Goal: Contribute content: Add original content to the website for others to see

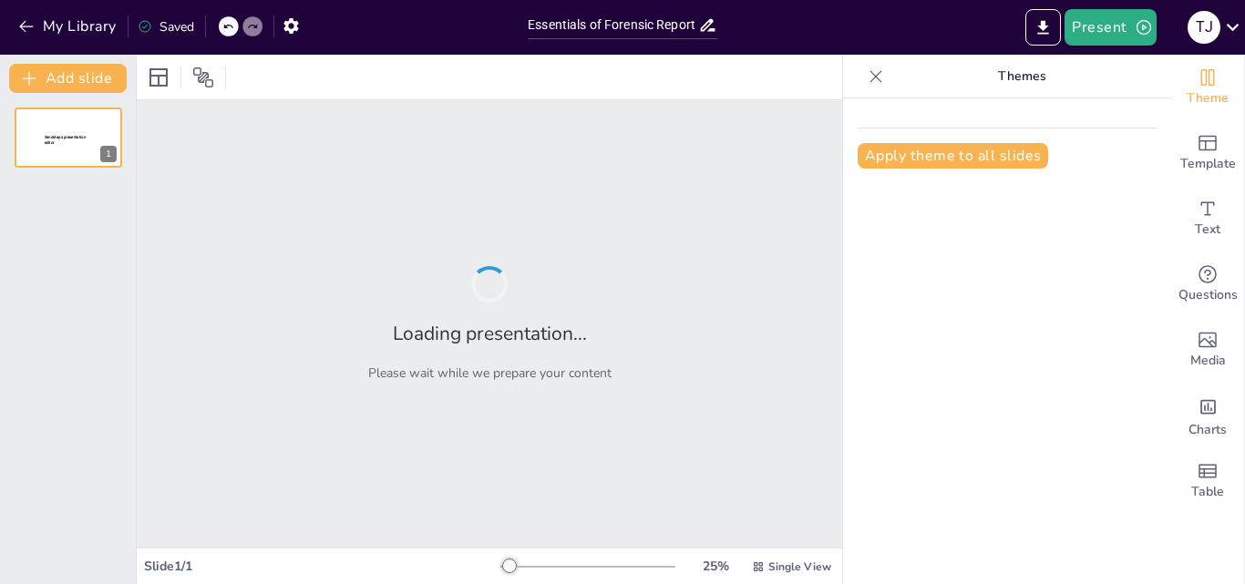
type input "Essentials of Forensic Report Writing"
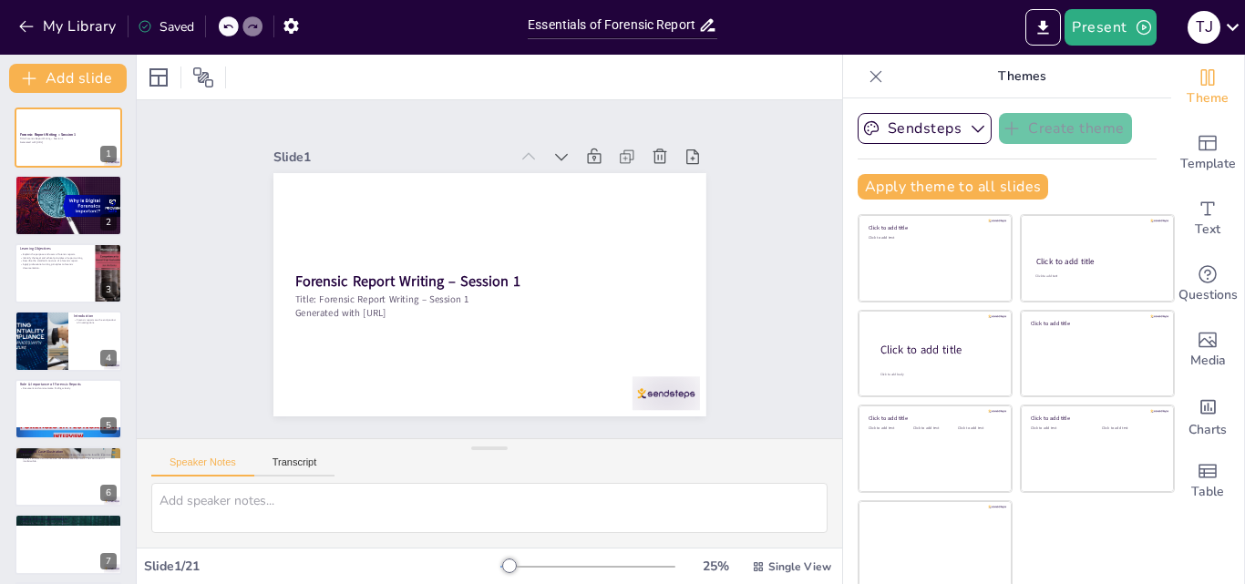
scroll to position [4, 0]
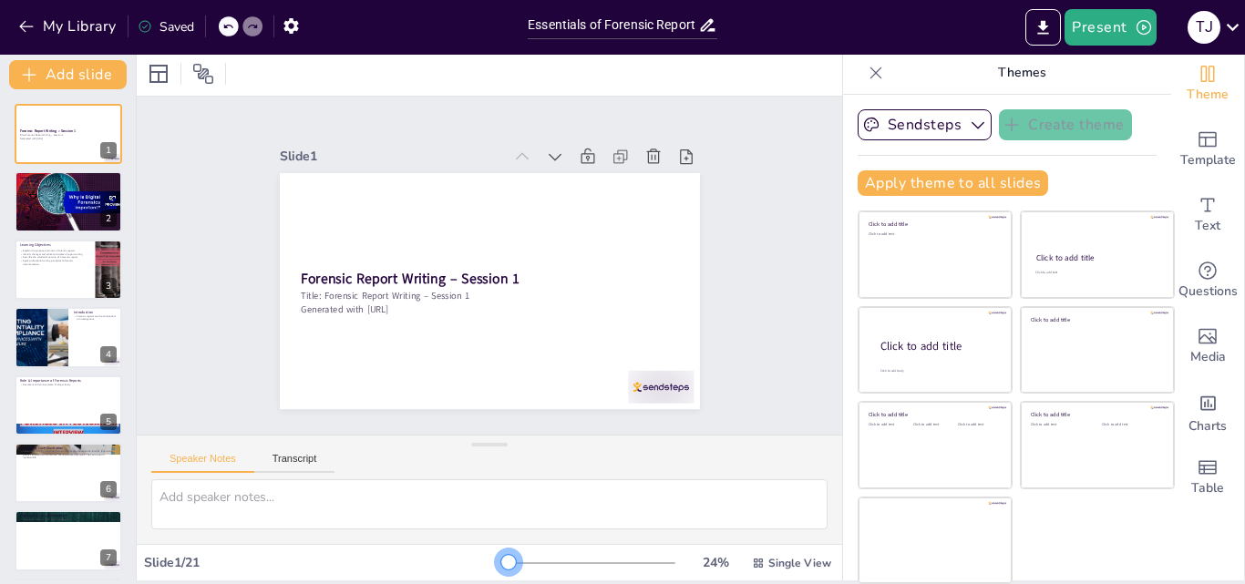
click at [501, 565] on div at bounding box center [508, 562] width 15 height 15
click at [29, 195] on div at bounding box center [68, 202] width 116 height 62
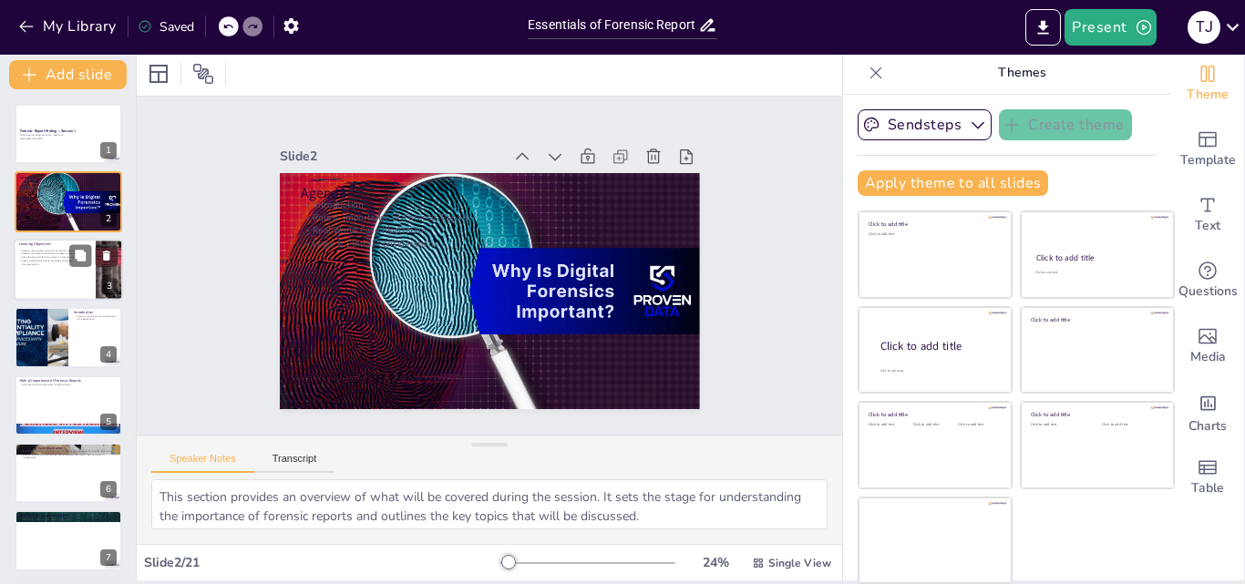
click at [42, 282] on div at bounding box center [68, 270] width 109 height 62
type textarea "Understanding the purpose of forensic reports is fundamental for anyone involve…"
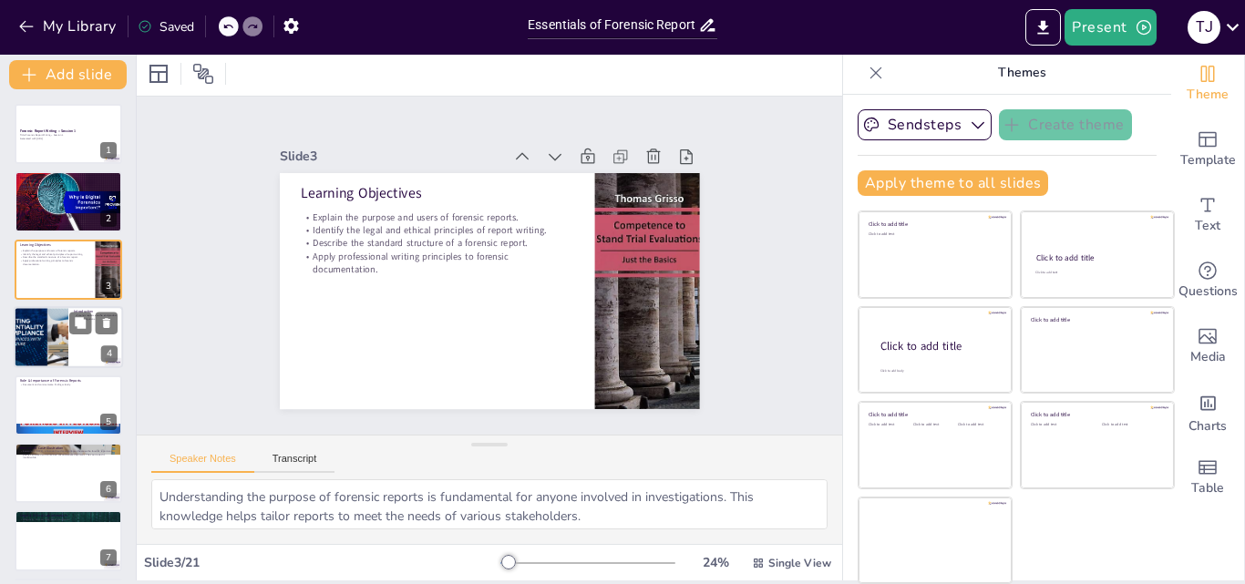
click at [42, 332] on div at bounding box center [40, 337] width 109 height 62
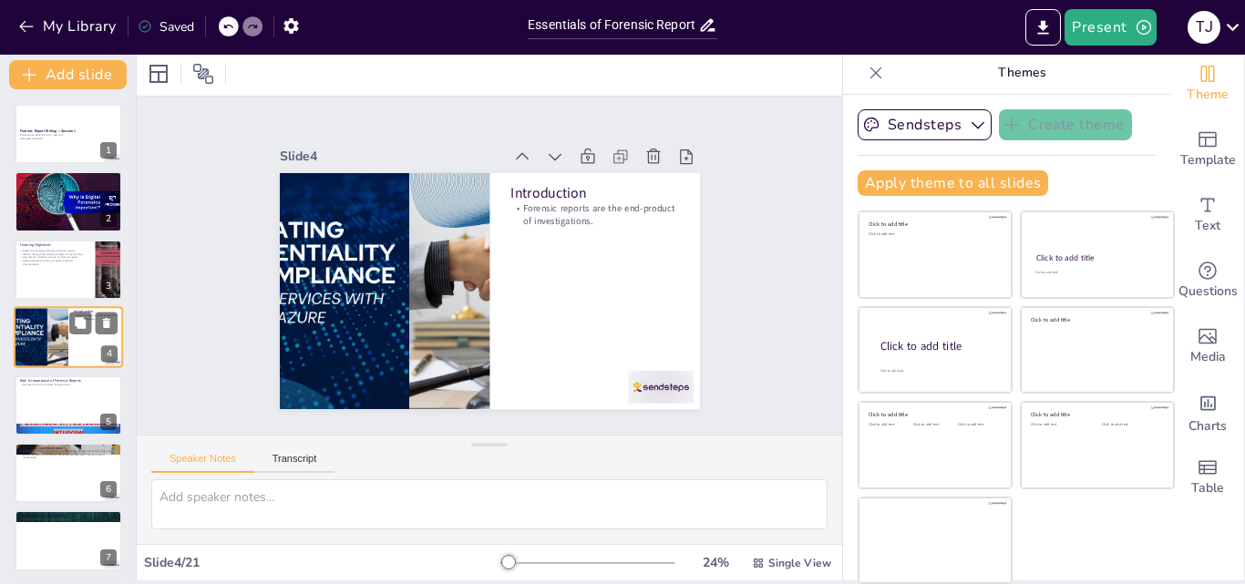
scroll to position [3, 0]
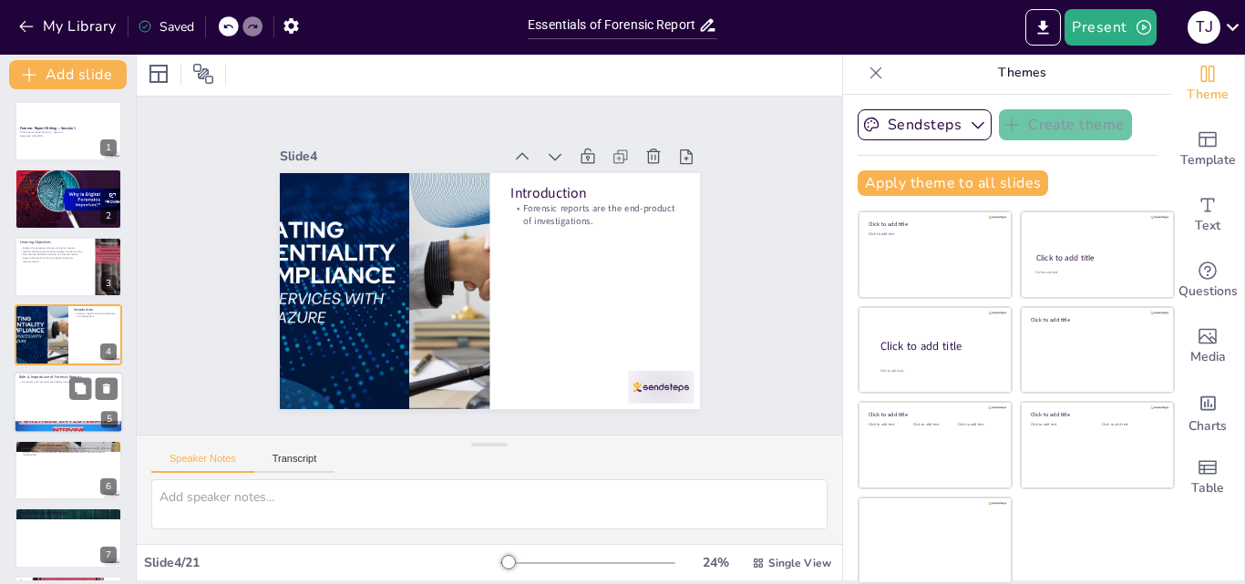
click at [66, 401] on div at bounding box center [68, 403] width 109 height 62
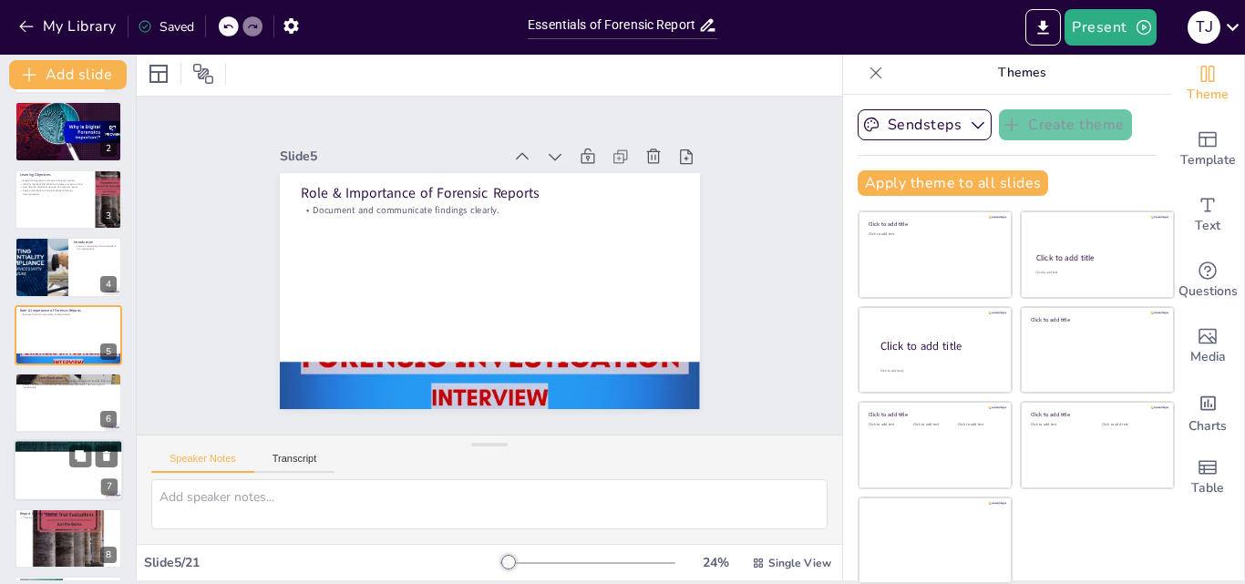
click at [52, 463] on div at bounding box center [68, 471] width 109 height 62
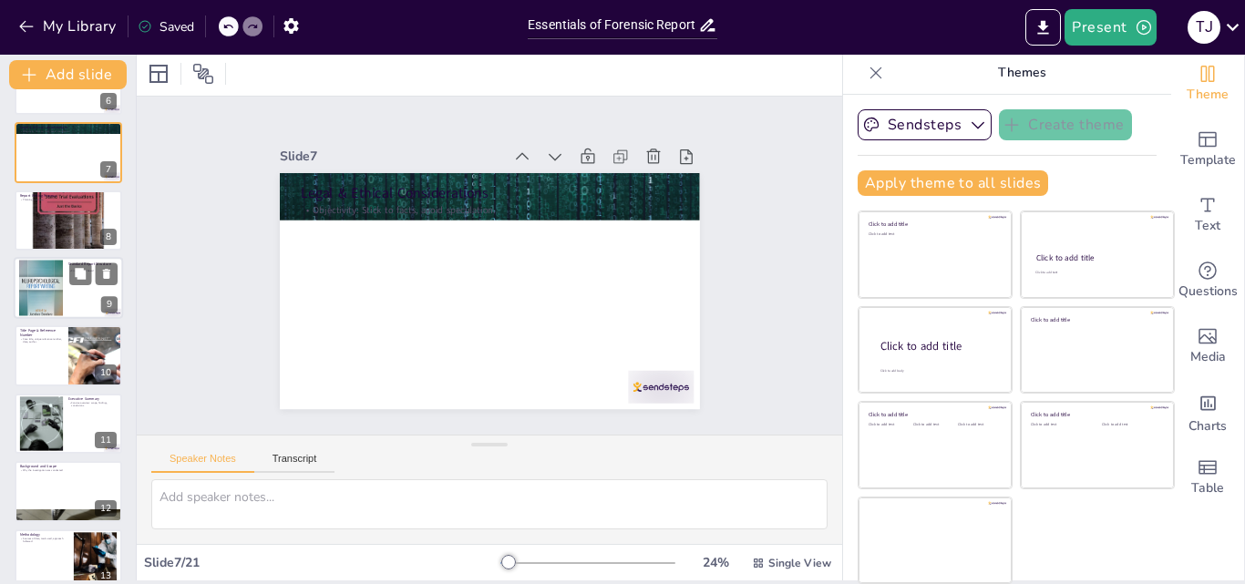
click at [64, 284] on div at bounding box center [68, 288] width 109 height 62
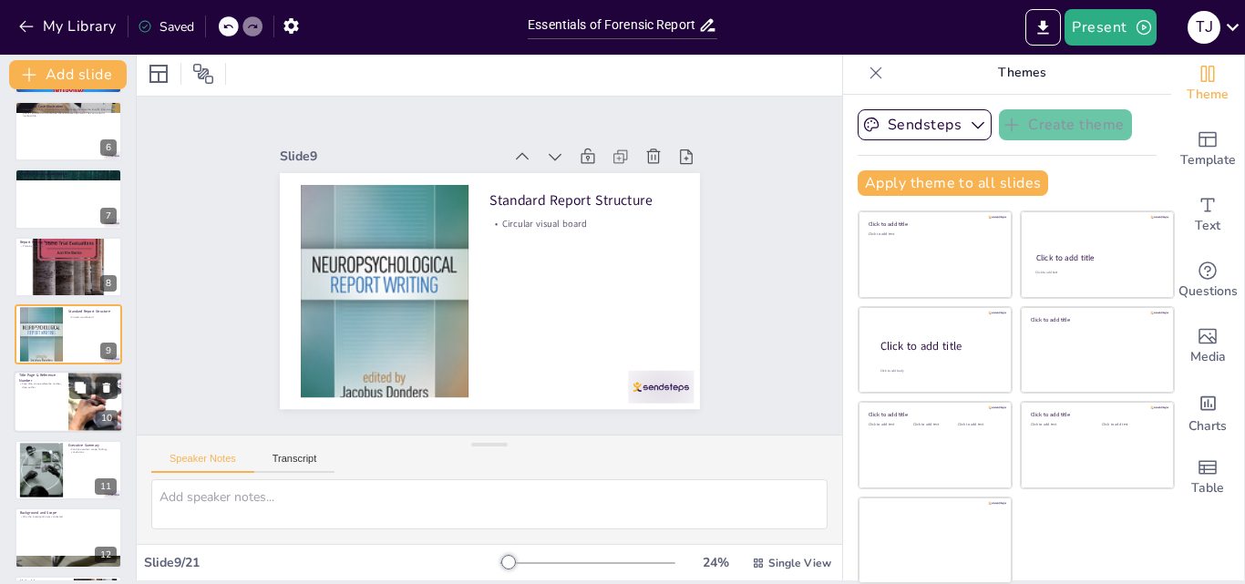
click at [44, 404] on div at bounding box center [68, 403] width 109 height 62
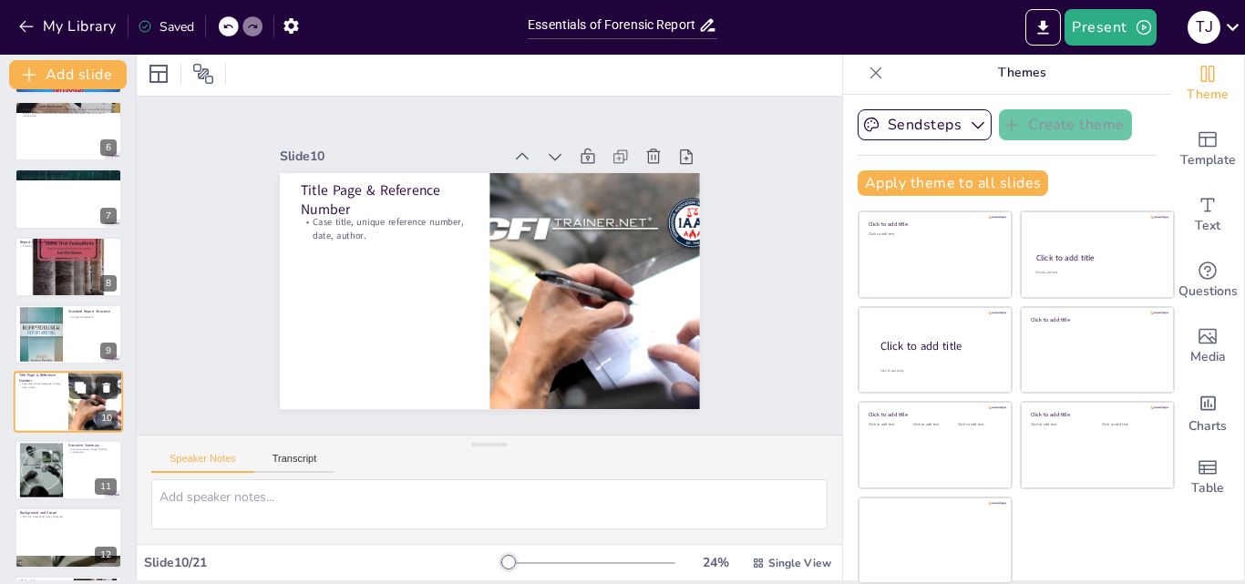
scroll to position [409, 0]
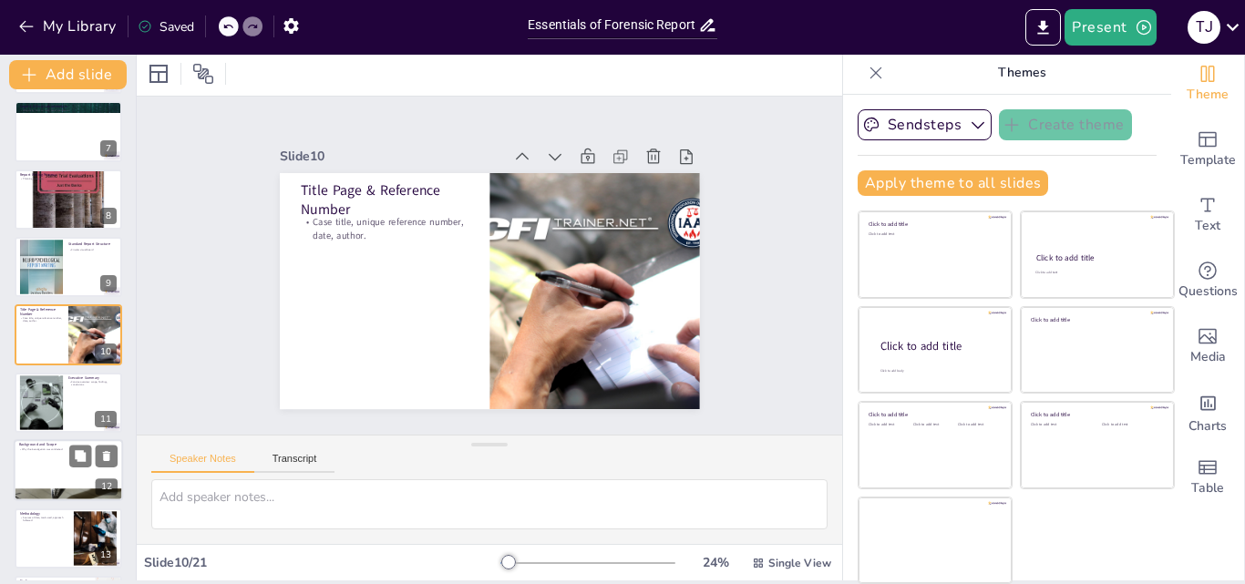
click at [36, 455] on div at bounding box center [68, 470] width 109 height 62
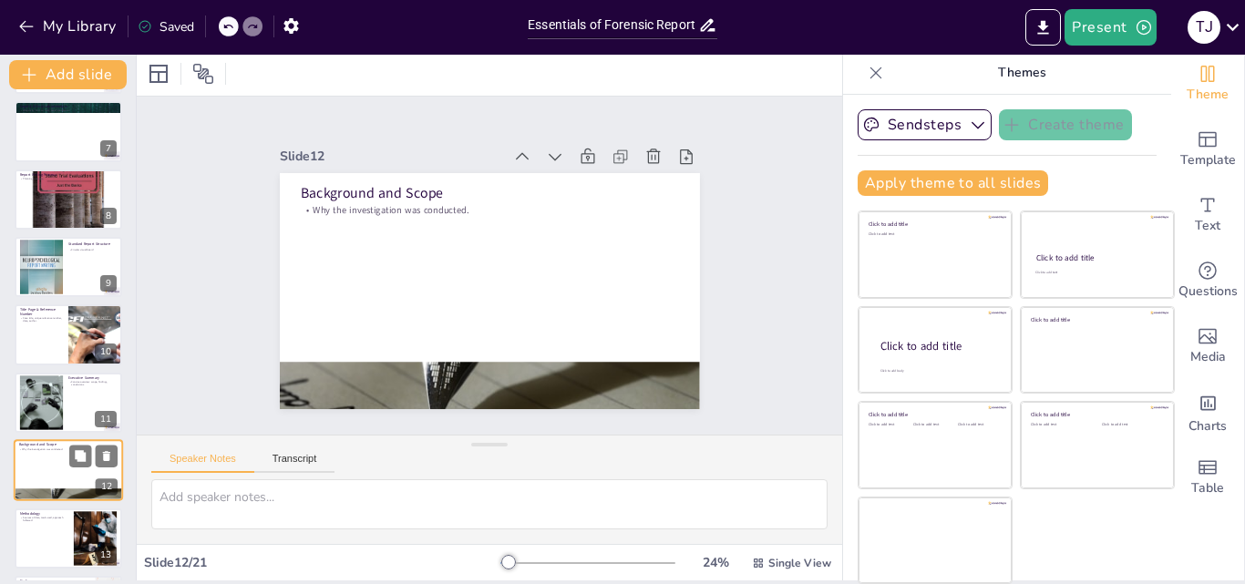
scroll to position [545, 0]
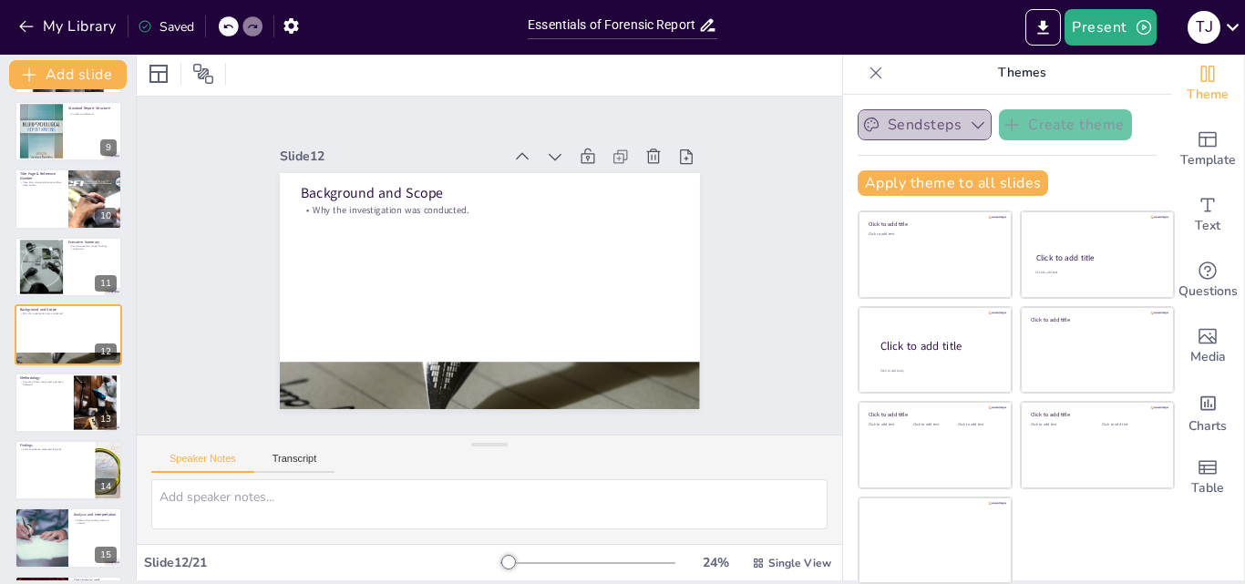
click at [969, 129] on icon "button" at bounding box center [978, 125] width 18 height 18
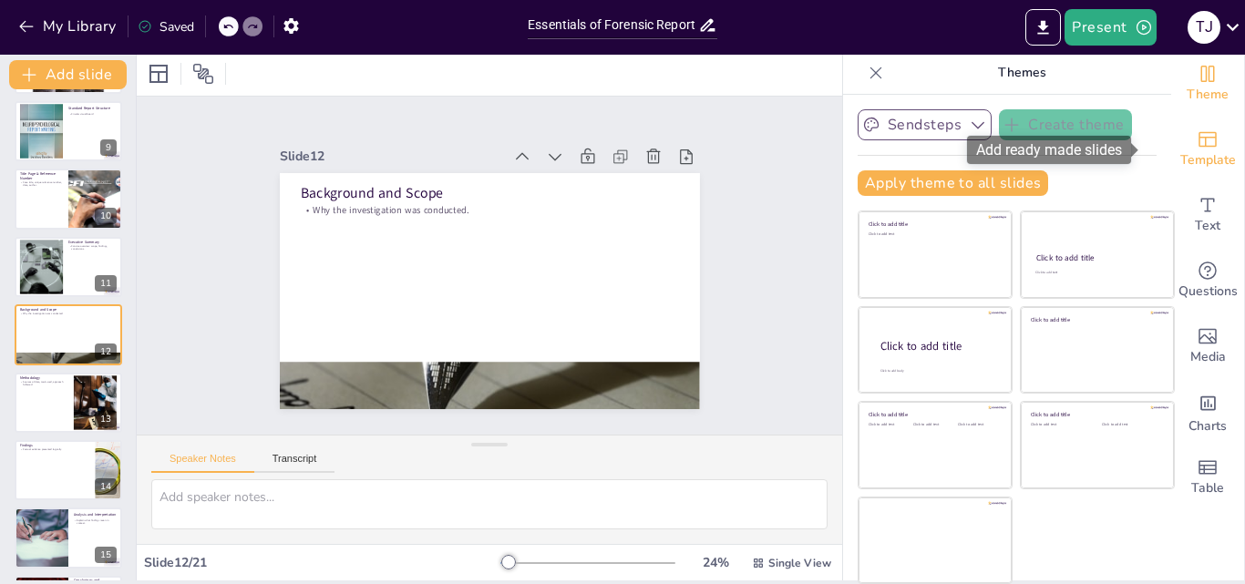
click at [1192, 159] on span "Template" at bounding box center [1209, 160] width 56 height 20
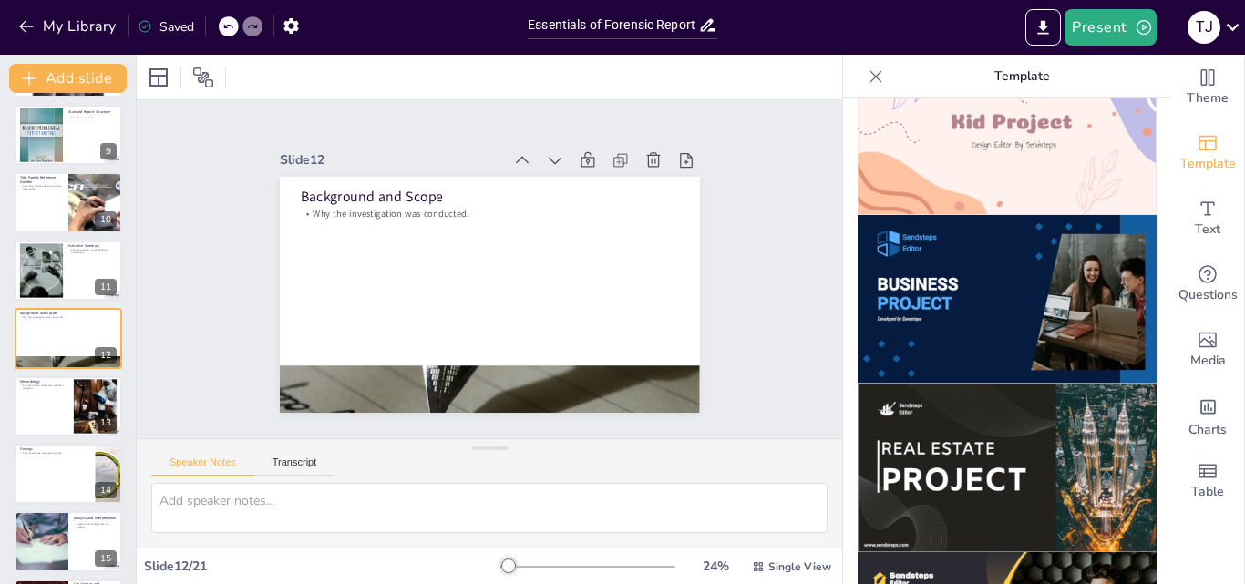
scroll to position [1459, 0]
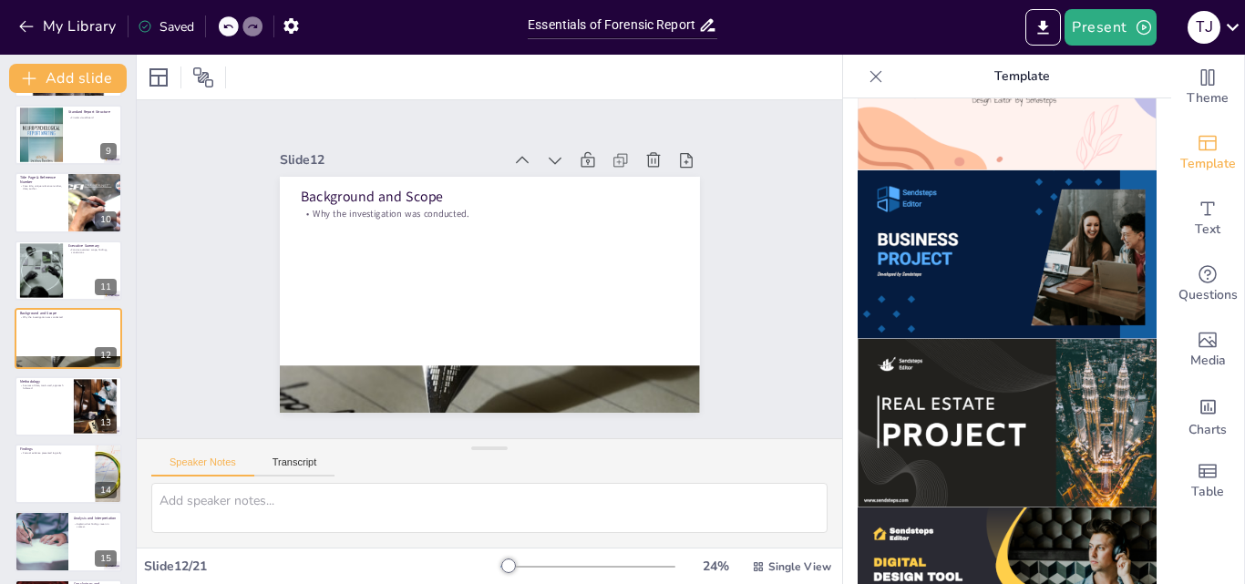
click at [975, 339] on img at bounding box center [1007, 423] width 299 height 169
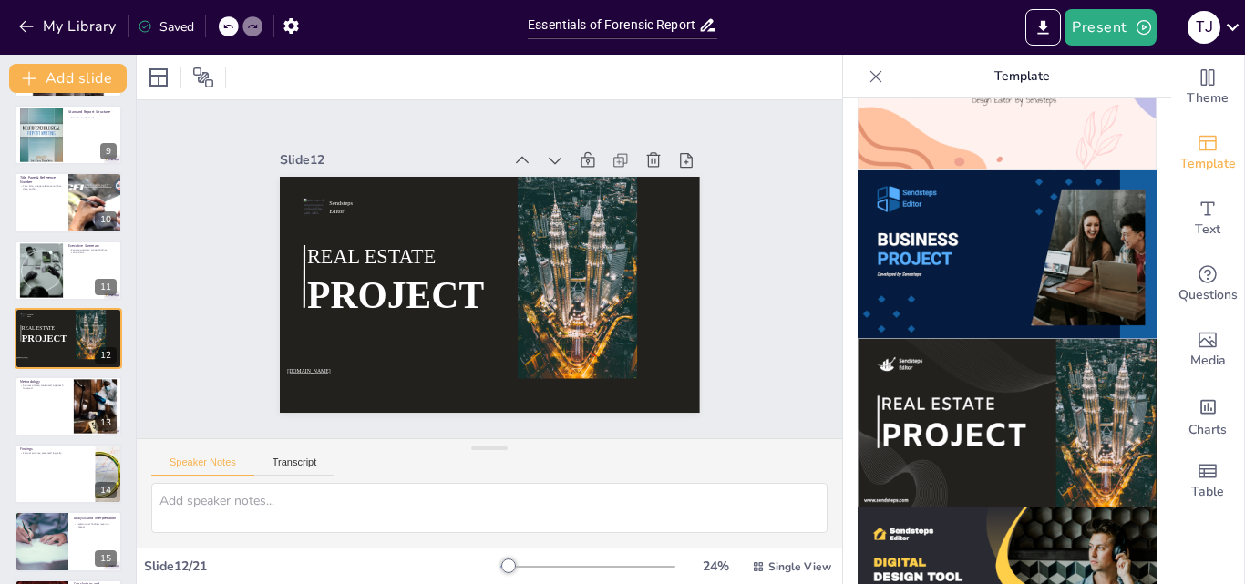
drag, startPoint x: 975, startPoint y: 301, endPoint x: 974, endPoint y: 314, distance: 12.8
click at [974, 339] on img at bounding box center [1007, 423] width 299 height 169
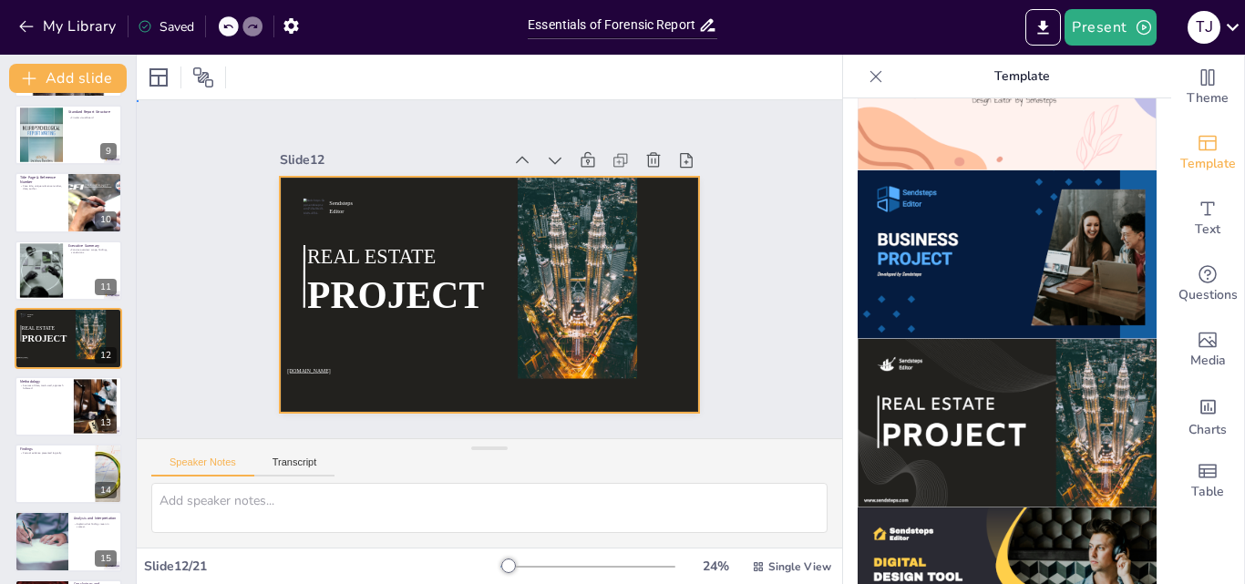
click at [446, 335] on div at bounding box center [484, 294] width 460 height 319
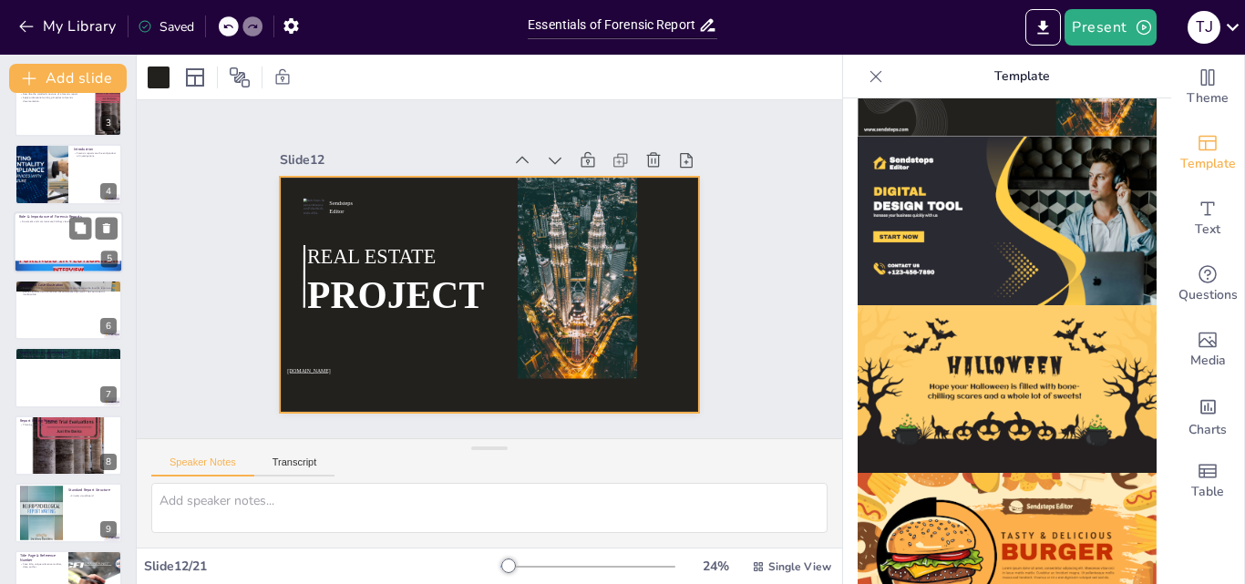
scroll to position [0, 0]
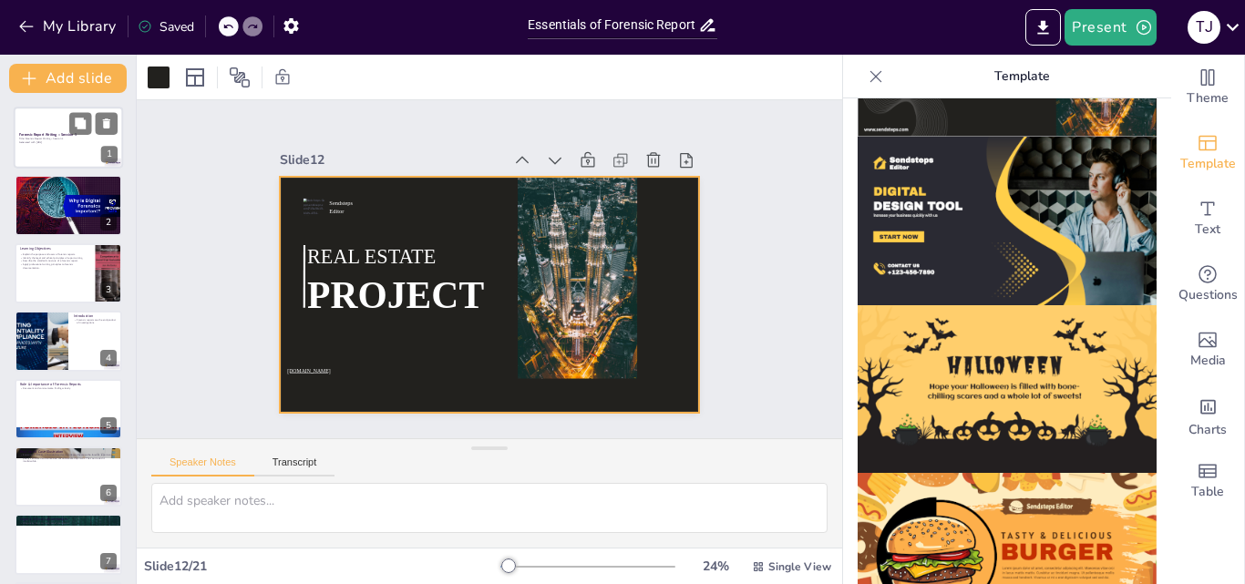
click at [55, 144] on div at bounding box center [68, 138] width 109 height 62
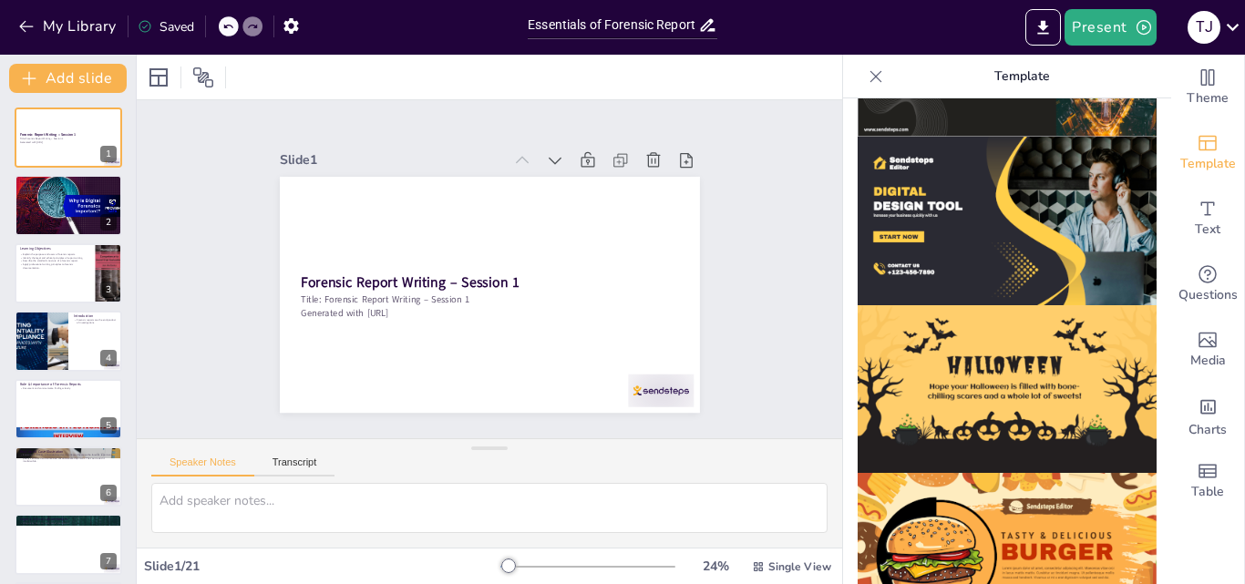
click at [970, 305] on img at bounding box center [1007, 389] width 299 height 169
